Goal: Information Seeking & Learning: Learn about a topic

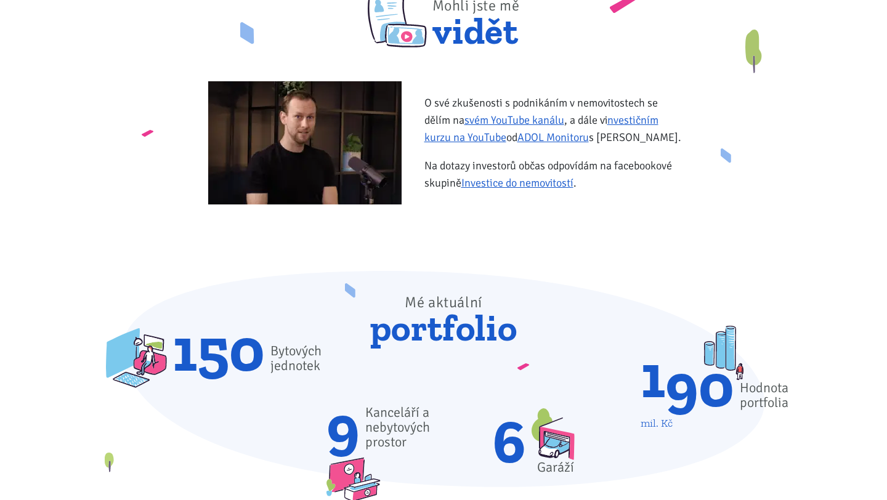
scroll to position [547, 0]
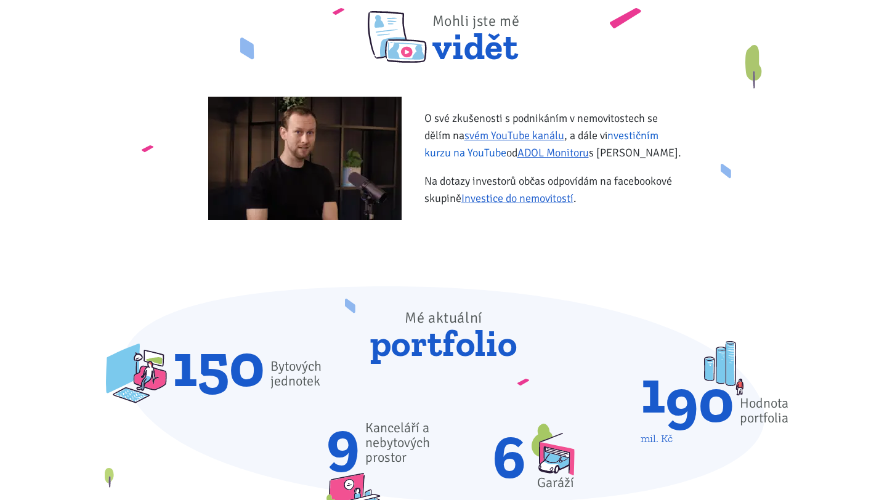
click at [463, 155] on link "investičním kurzu na YouTube" at bounding box center [541, 144] width 234 height 31
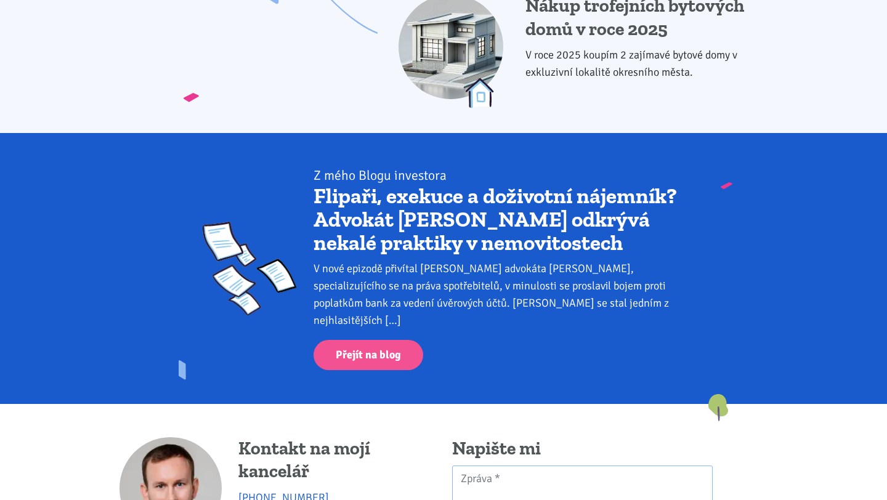
scroll to position [1783, 0]
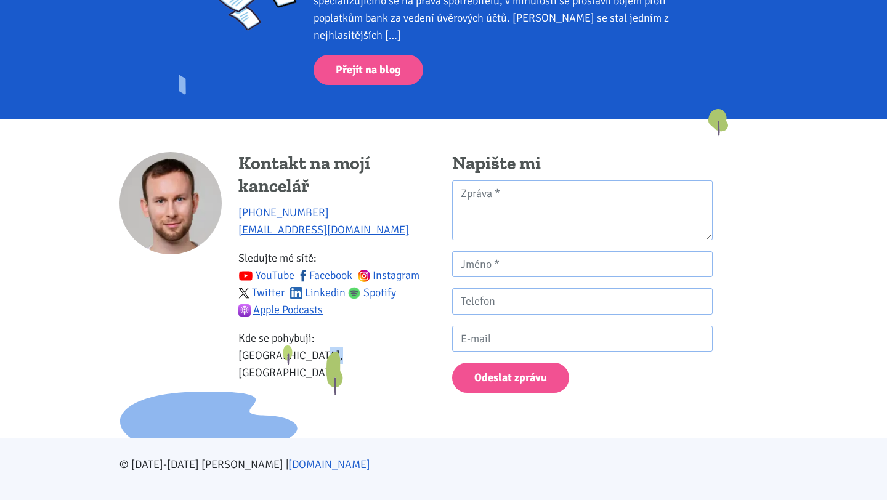
drag, startPoint x: 278, startPoint y: 337, endPoint x: 293, endPoint y: 337, distance: 14.2
click at [293, 337] on p "Kde se pohybuji: Ústecký kraj, Praha" at bounding box center [336, 355] width 197 height 52
click at [294, 337] on p "Kde se pohybuji: Ústecký kraj, Praha" at bounding box center [336, 355] width 197 height 52
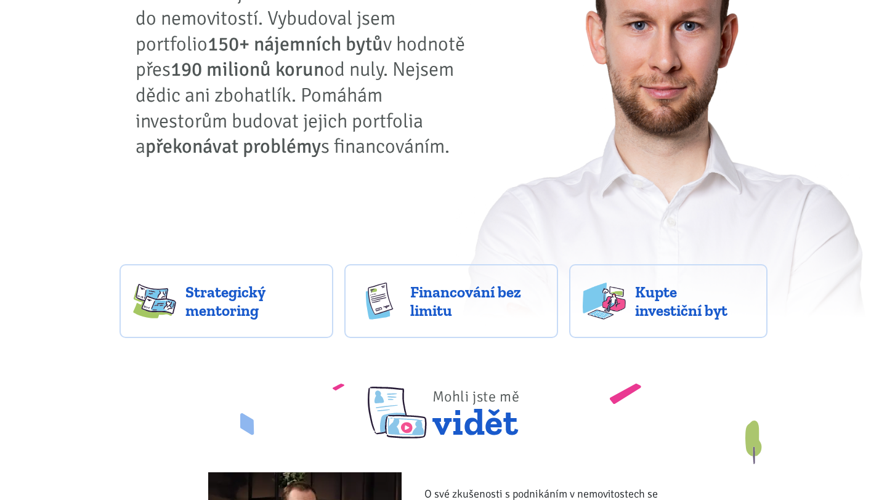
scroll to position [0, 0]
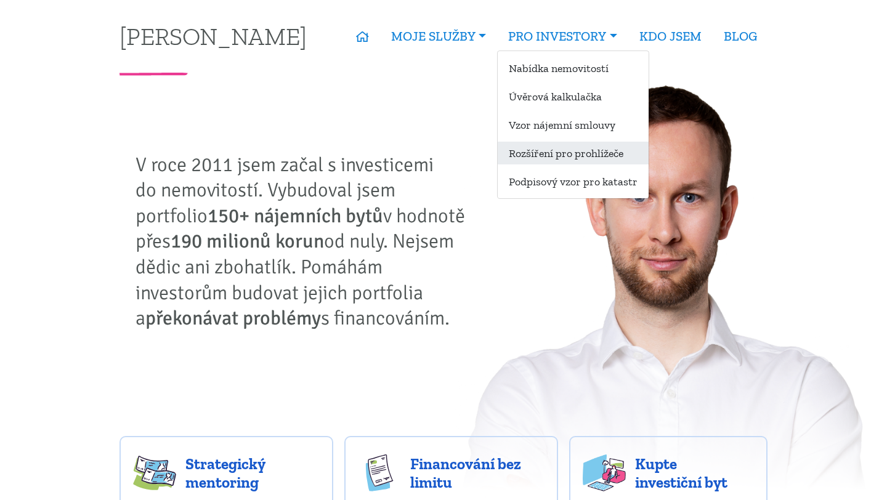
click at [552, 155] on link "Rozšíření pro prohlížeče" at bounding box center [573, 153] width 151 height 23
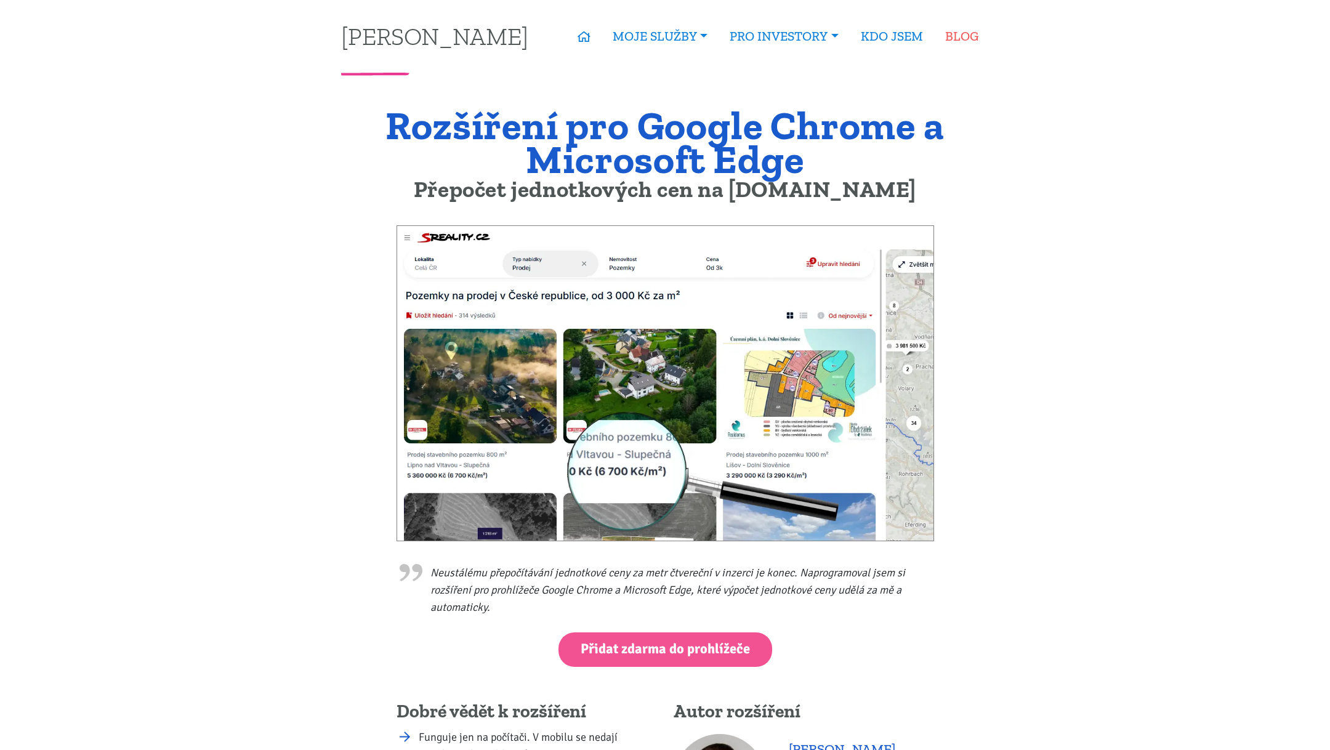
click at [886, 36] on link "BLOG" at bounding box center [961, 36] width 55 height 28
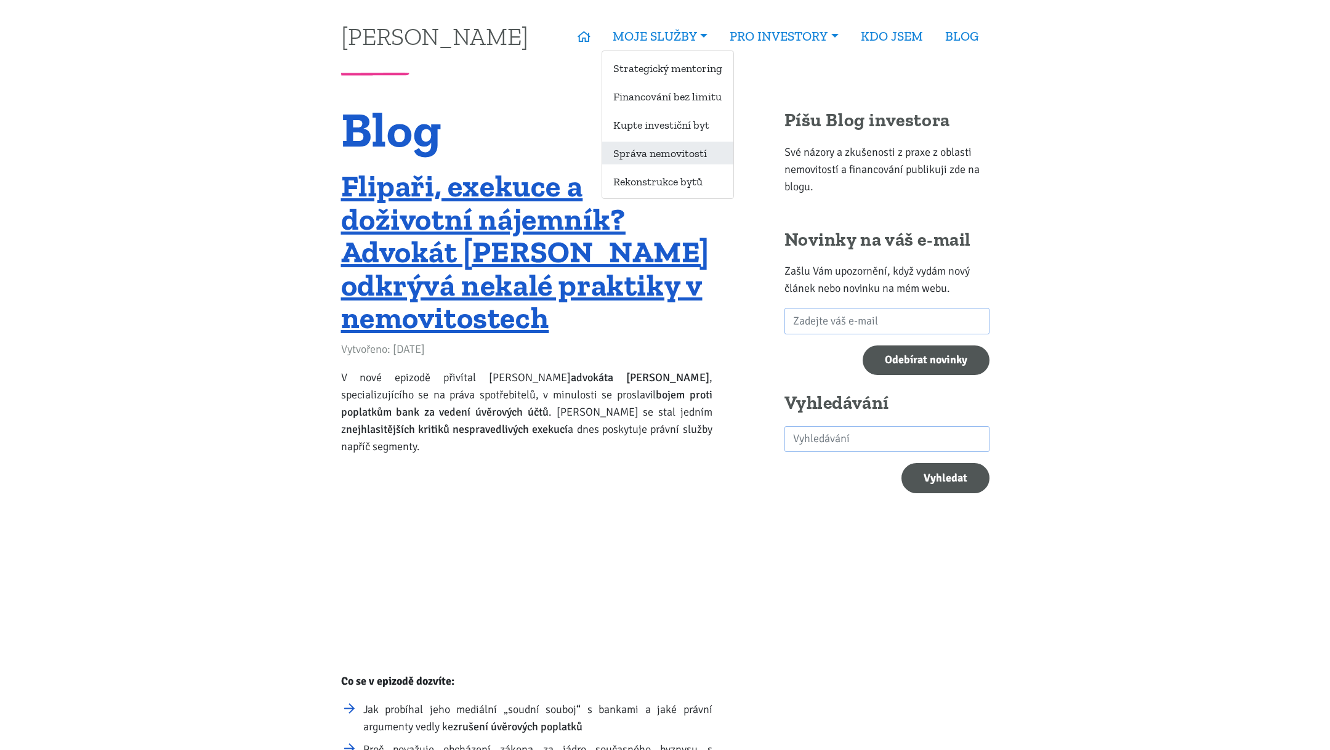
click at [664, 156] on link "Správa nemovitostí" at bounding box center [667, 153] width 131 height 23
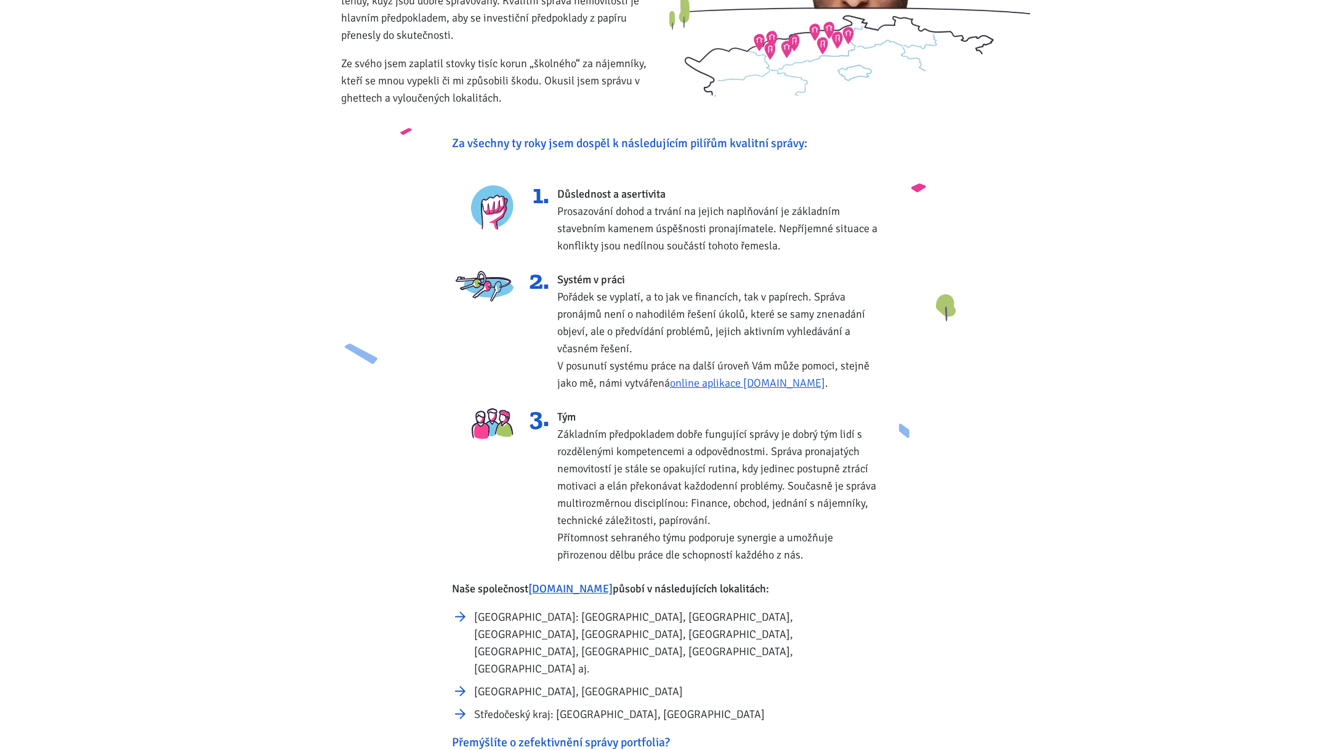
scroll to position [240, 0]
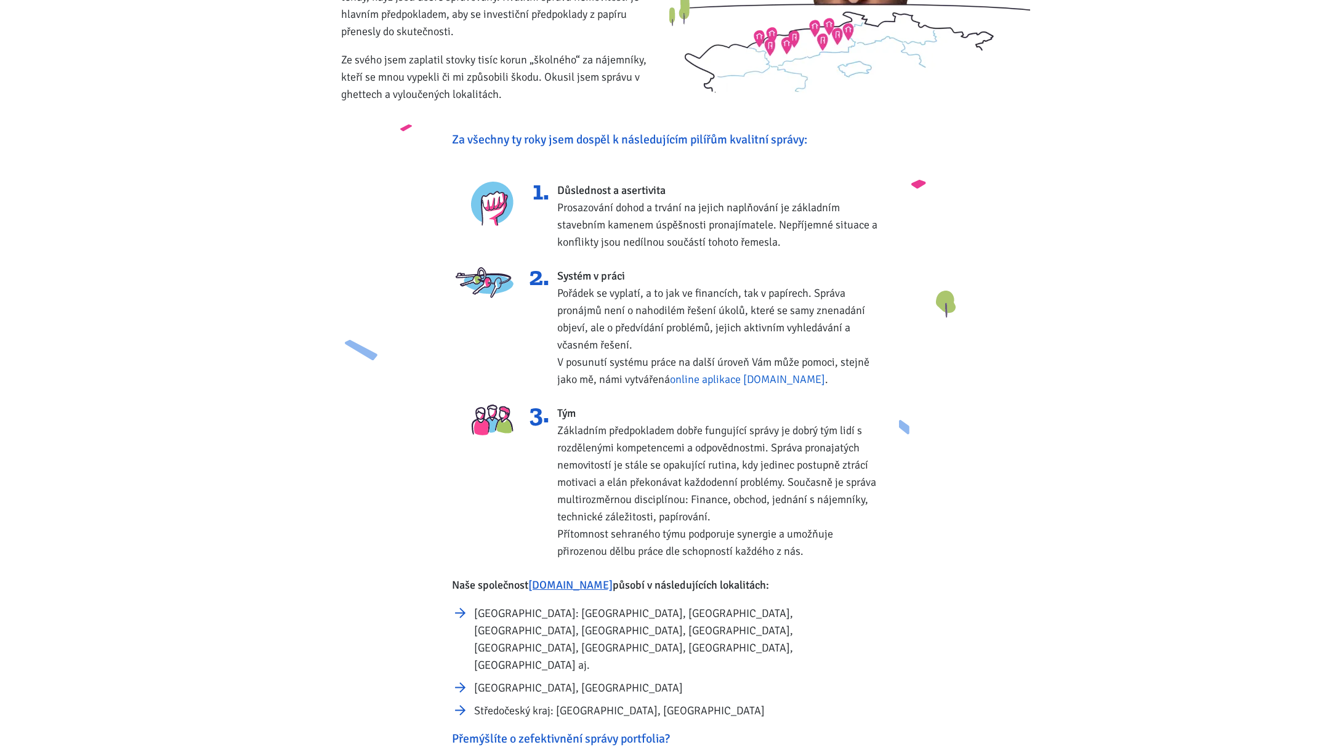
click at [751, 381] on link "online aplikace [DOMAIN_NAME]" at bounding box center [747, 380] width 155 height 14
click at [552, 585] on link "[DOMAIN_NAME]" at bounding box center [570, 585] width 84 height 14
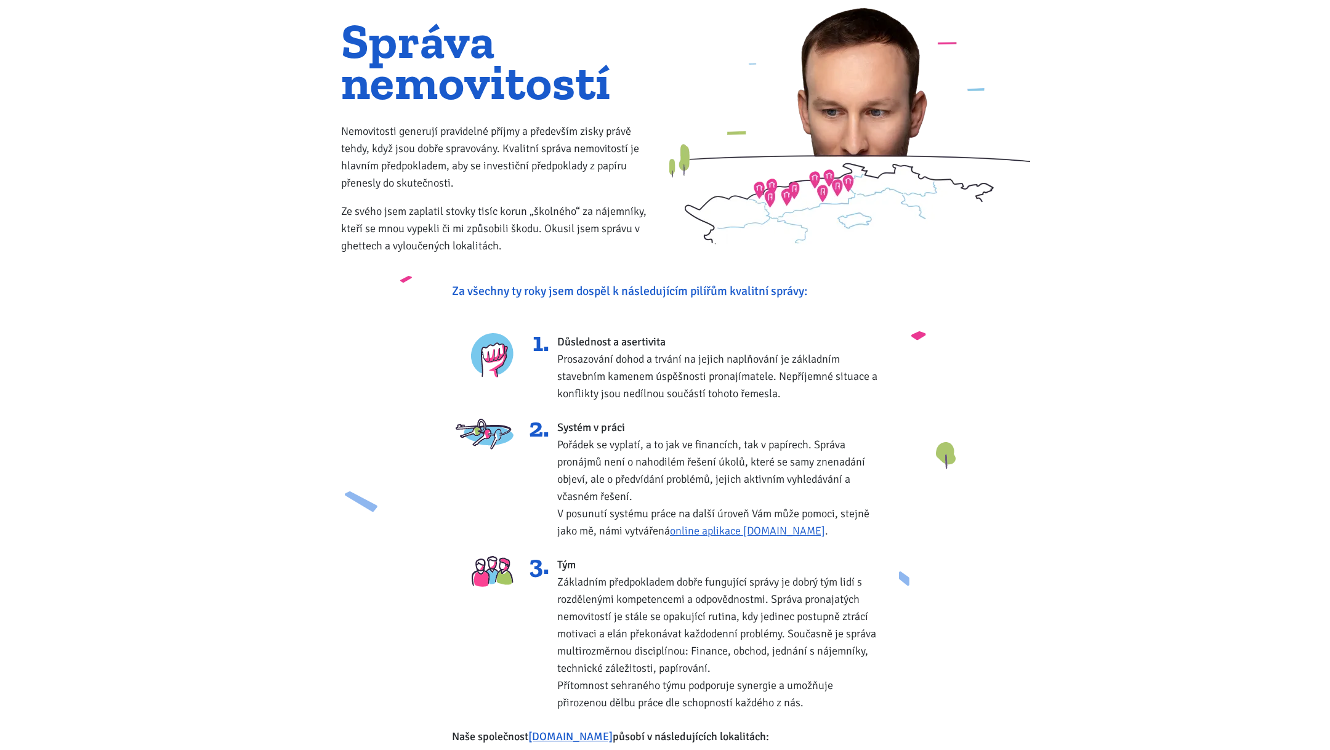
scroll to position [0, 0]
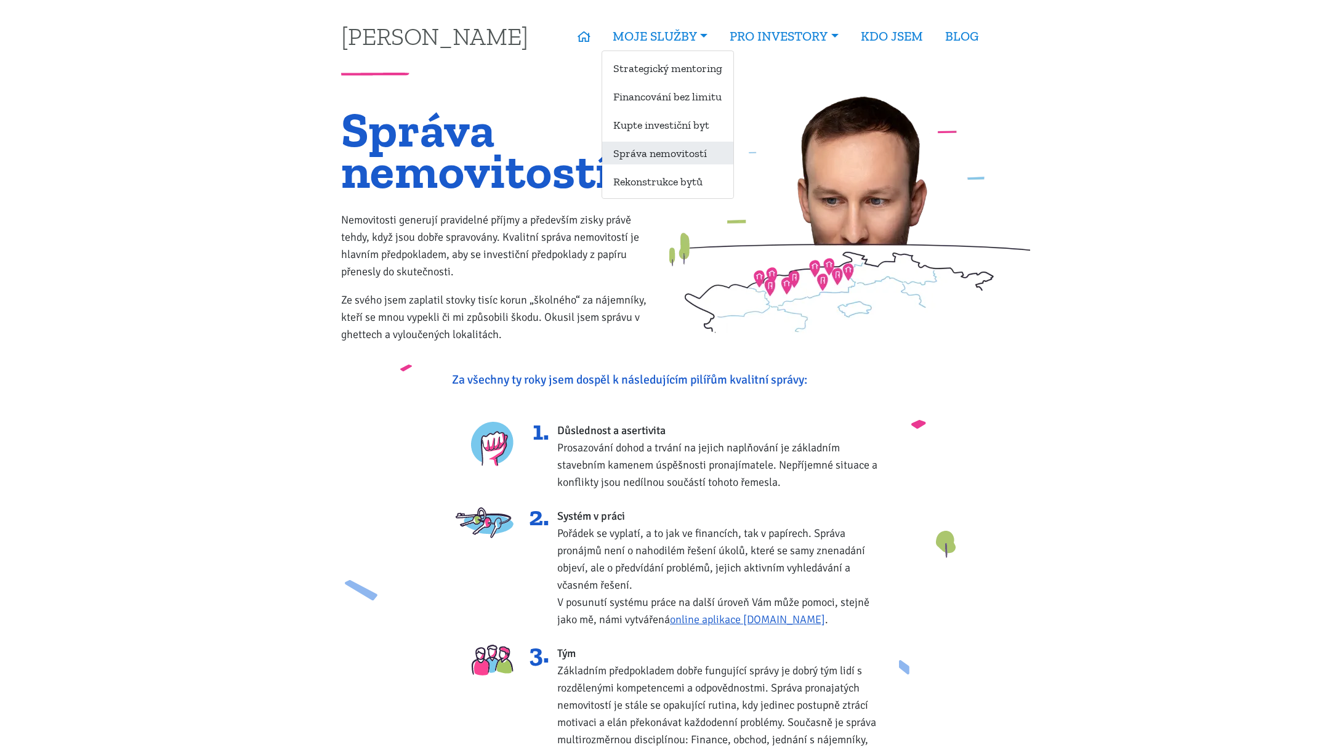
click at [663, 157] on link "Správa nemovitostí" at bounding box center [667, 153] width 131 height 23
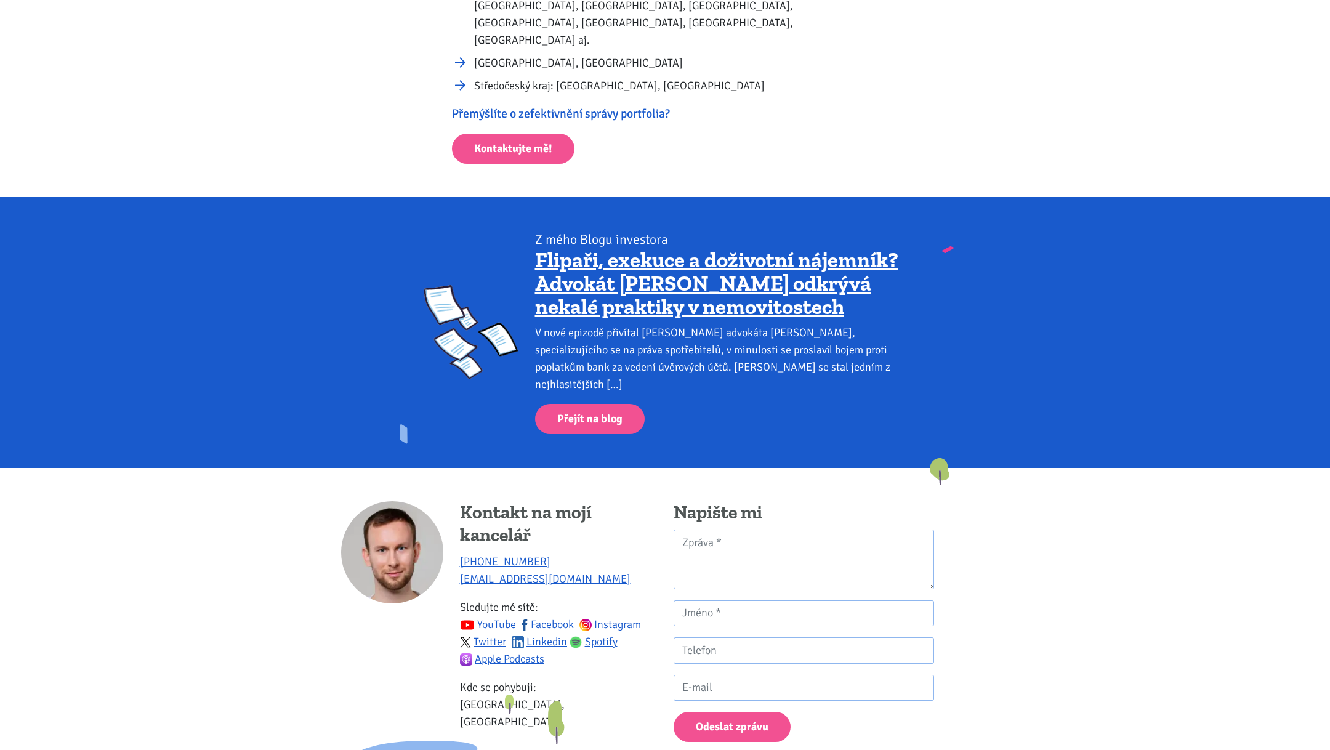
scroll to position [928, 0]
